Goal: Check status

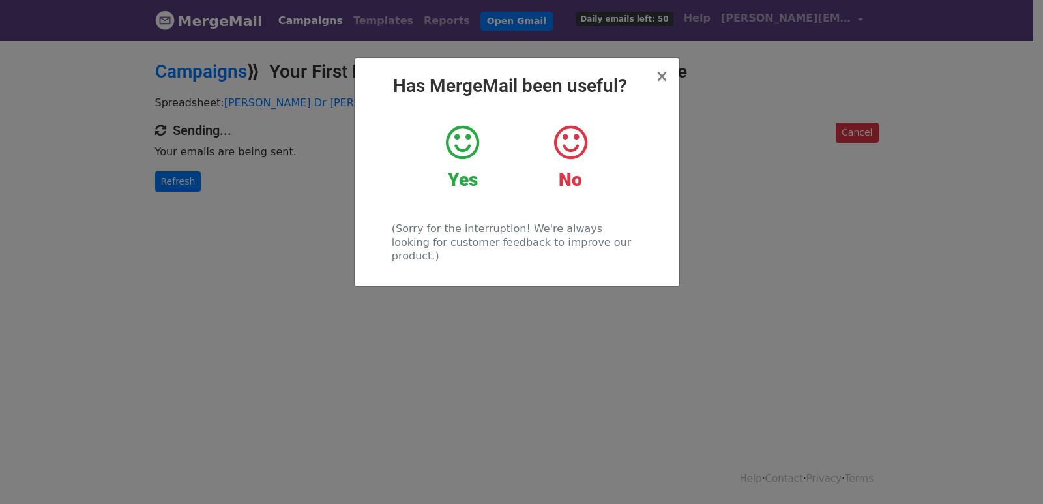
click at [192, 267] on div "× Has MergeMail been useful? Yes No (Sorry for the interruption! We're always l…" at bounding box center [521, 271] width 1043 height 465
click at [175, 190] on link "Refresh" at bounding box center [178, 181] width 46 height 20
click at [176, 184] on link "Refresh" at bounding box center [178, 181] width 46 height 20
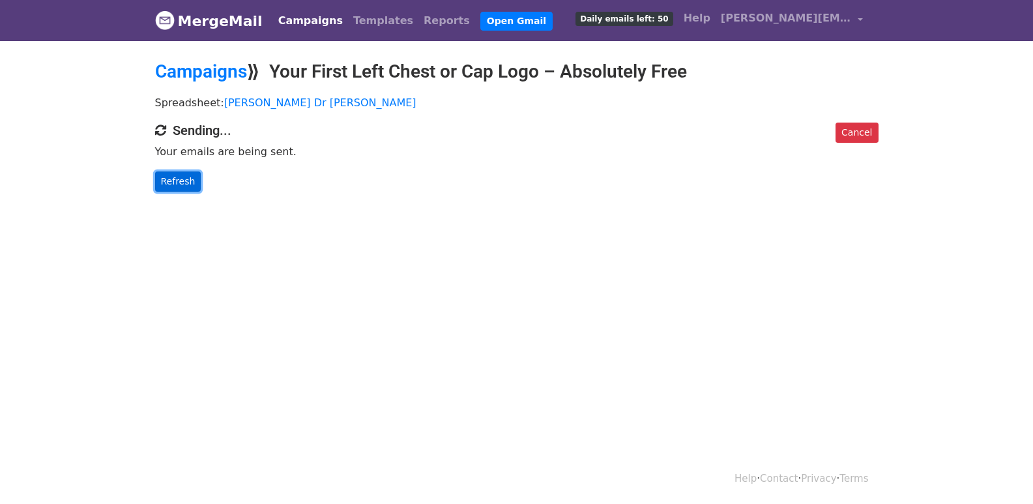
click at [178, 179] on link "Refresh" at bounding box center [178, 181] width 46 height 20
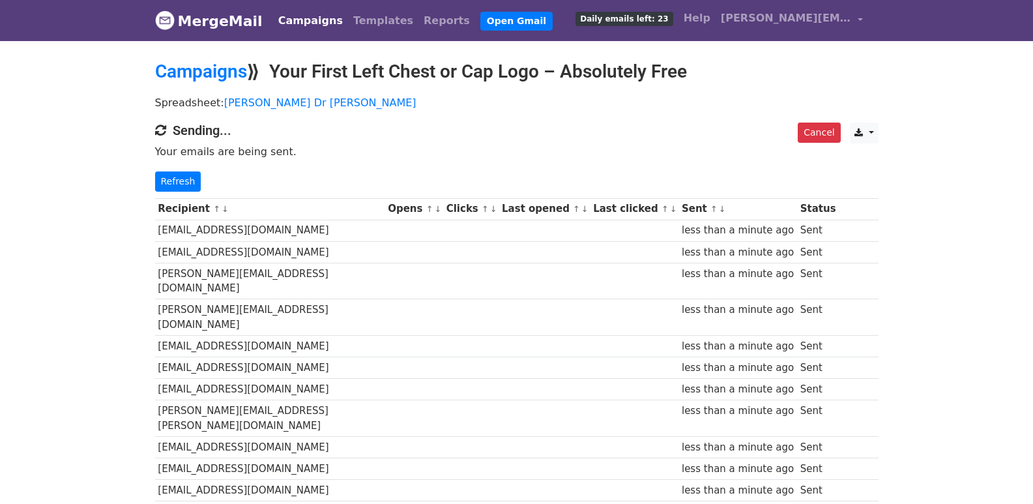
click at [164, 169] on div "Cancel CSV Excel Sending... Your emails are being sent. Refresh" at bounding box center [516, 157] width 743 height 69
click at [168, 175] on link "Refresh" at bounding box center [178, 181] width 46 height 20
